Goal: Task Accomplishment & Management: Complete application form

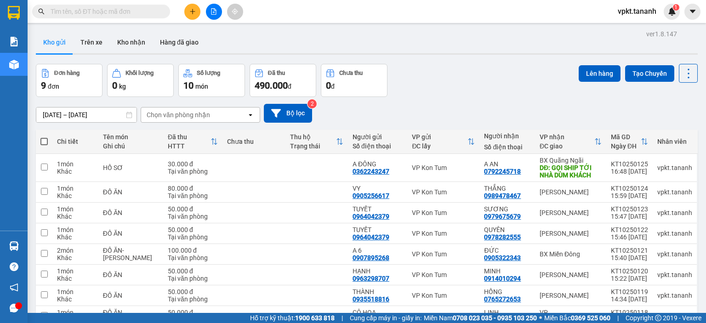
click at [188, 11] on button at bounding box center [192, 12] width 16 height 16
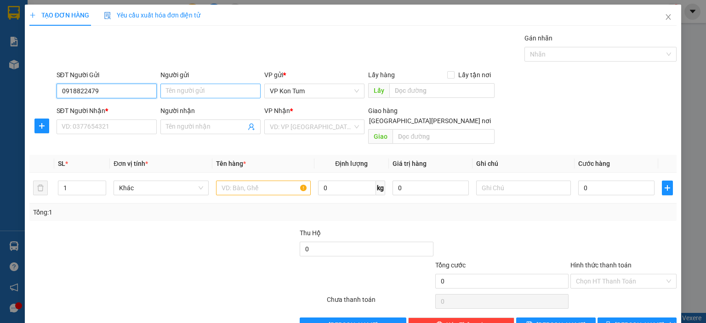
type input "0918822479"
click at [174, 90] on input "Người gửi" at bounding box center [210, 91] width 100 height 15
paste input "Ê"
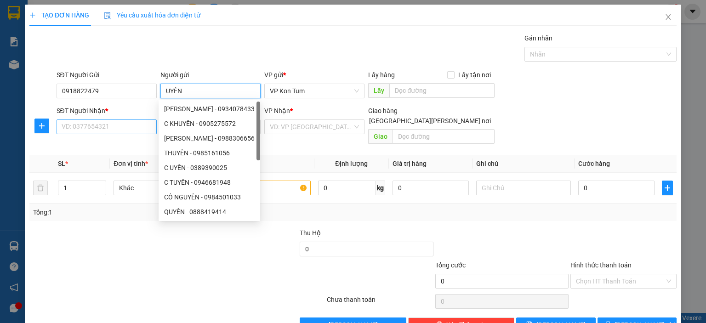
type input "UYÊN"
click at [135, 132] on input "SĐT Người Nhận *" at bounding box center [107, 127] width 100 height 15
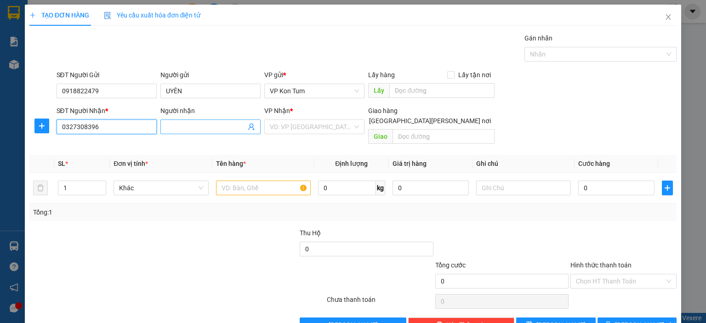
type input "0327308396"
click at [195, 130] on input "Người nhận" at bounding box center [206, 127] width 80 height 10
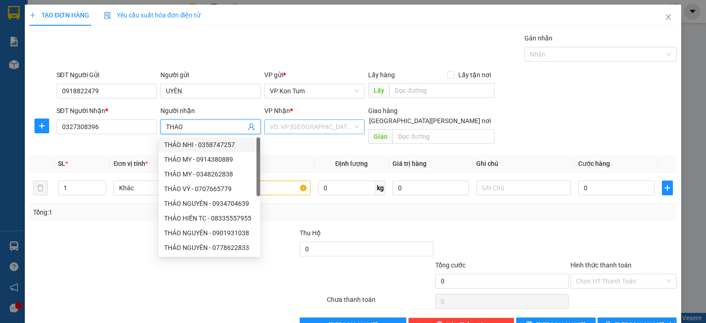
type input "THAO"
click at [302, 123] on input "search" at bounding box center [311, 127] width 83 height 14
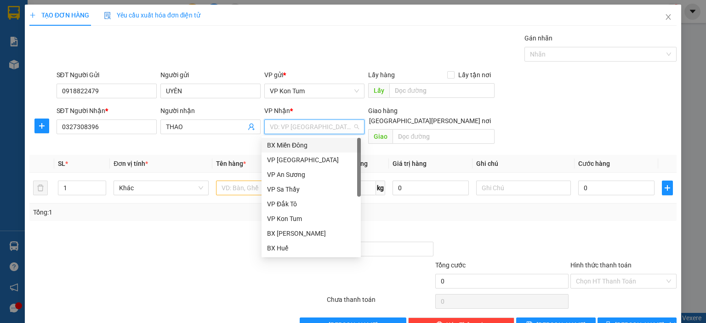
click at [302, 145] on div "BX Miền Đông" at bounding box center [311, 145] width 88 height 10
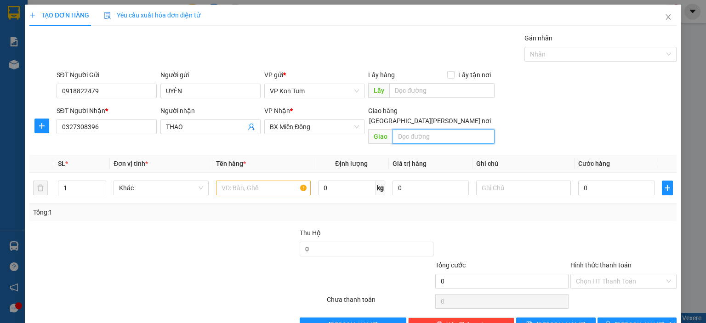
click at [413, 129] on input "text" at bounding box center [444, 136] width 102 height 15
click at [252, 181] on input "text" at bounding box center [263, 188] width 95 height 15
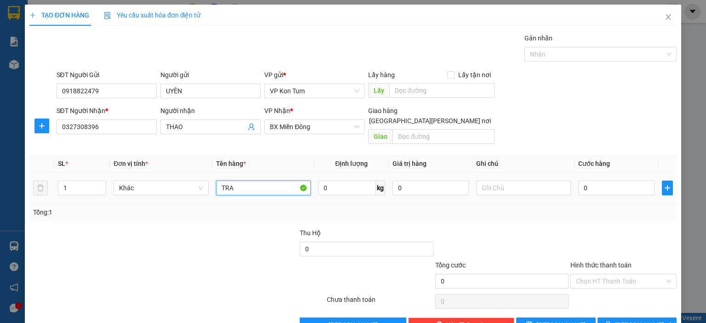
paste input "ÁI"
paste input "Â"
type input "TRÁI CÂY"
click at [505, 181] on input "text" at bounding box center [523, 188] width 95 height 15
click at [592, 181] on input "0" at bounding box center [616, 188] width 76 height 15
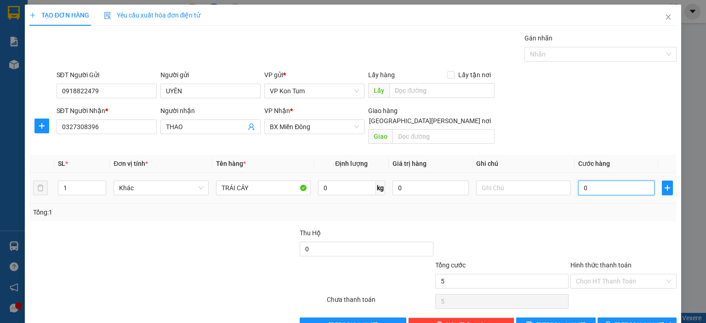
type input "05"
type input "5"
type input "050"
type input "50"
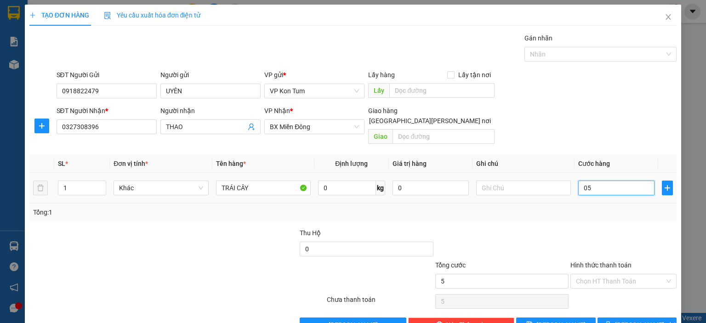
type input "50"
type input "05"
type input "5"
drag, startPoint x: 585, startPoint y: 176, endPoint x: 512, endPoint y: 172, distance: 72.7
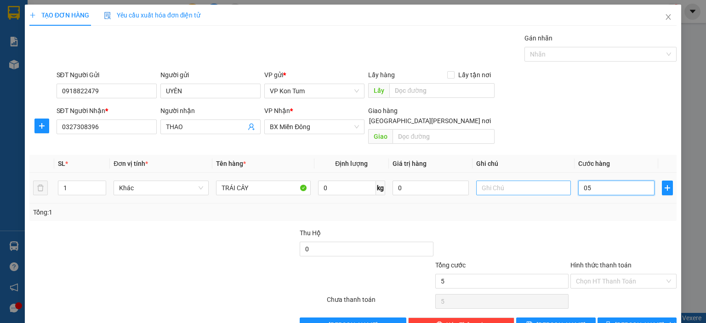
click at [515, 175] on tr "1 Khác TRÁI CÂY 0 kg 0 05" at bounding box center [352, 188] width 647 height 31
type input "50"
type input "500"
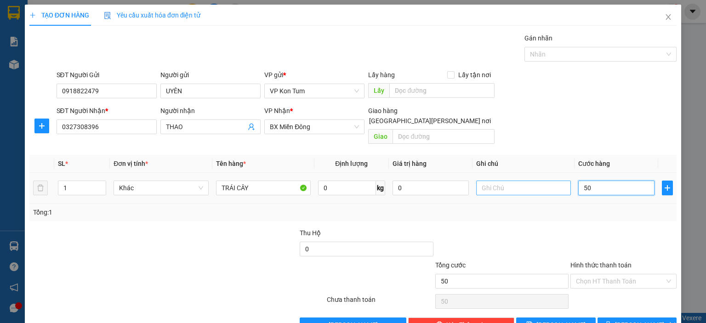
type input "500"
type input "5.000"
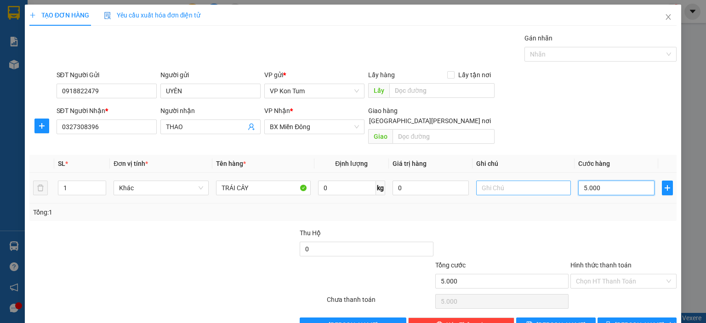
type input "50.000"
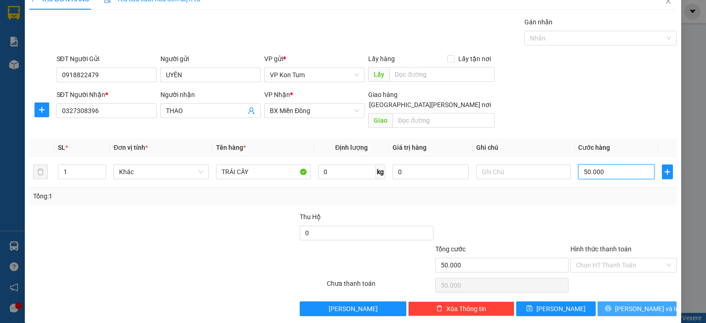
type input "50.000"
click at [631, 304] on span "[PERSON_NAME] và In" at bounding box center [647, 309] width 64 height 10
